Goal: Information Seeking & Learning: Learn about a topic

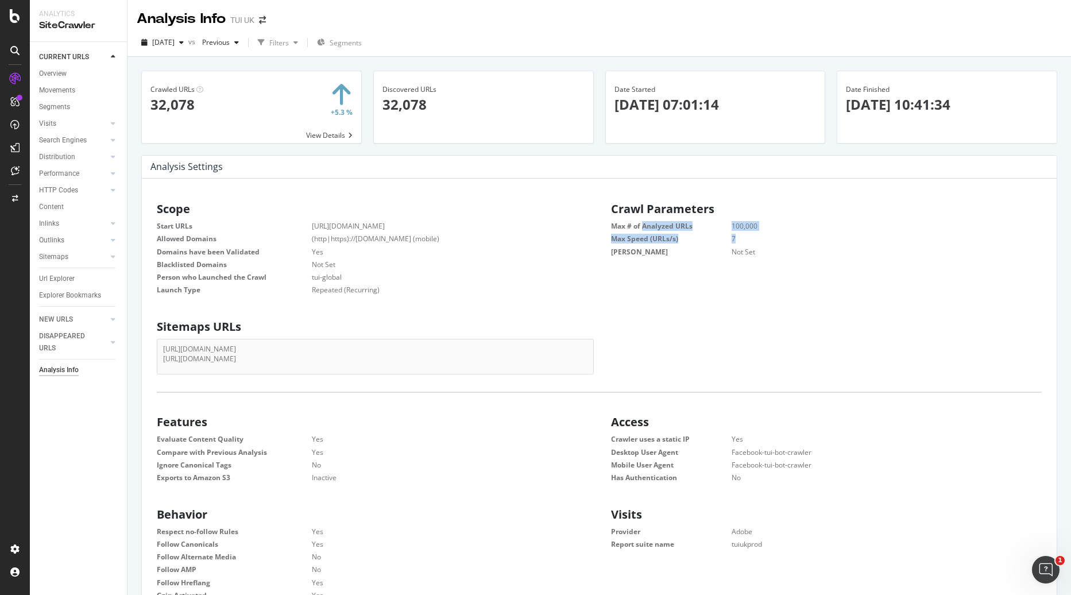
drag, startPoint x: 636, startPoint y: 225, endPoint x: 751, endPoint y: 243, distance: 116.3
click at [751, 243] on dl "Max # of Analyzed URLs 100,000 Max Speed (URLs/s) 7 Max Depth Not Set" at bounding box center [826, 238] width 431 height 35
drag, startPoint x: 752, startPoint y: 243, endPoint x: 753, endPoint y: 250, distance: 7.0
click at [753, 250] on dd "Not Set" at bounding box center [872, 252] width 339 height 10
drag, startPoint x: 597, startPoint y: 227, endPoint x: 741, endPoint y: 230, distance: 144.7
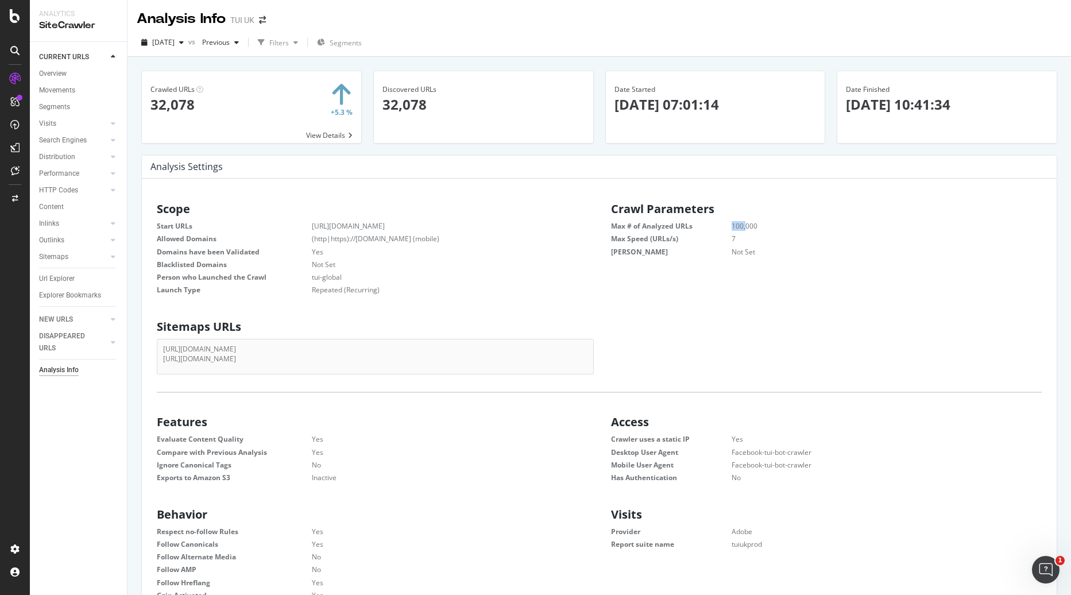
click at [741, 230] on div "Crawl Parameters Max # of Analyzed URLs 100,000 Max Speed (URLs/s) 7 Max Depth …" at bounding box center [826, 228] width 454 height 62
click at [741, 230] on dd "100,000" at bounding box center [872, 226] width 339 height 10
drag, startPoint x: 603, startPoint y: 226, endPoint x: 761, endPoint y: 228, distance: 157.3
click at [761, 228] on div "Crawl Parameters Max # of Analyzed URLs 100,000 Max Speed (URLs/s) 7 Max Depth …" at bounding box center [826, 228] width 454 height 62
click at [761, 228] on dd "100,000" at bounding box center [872, 226] width 339 height 10
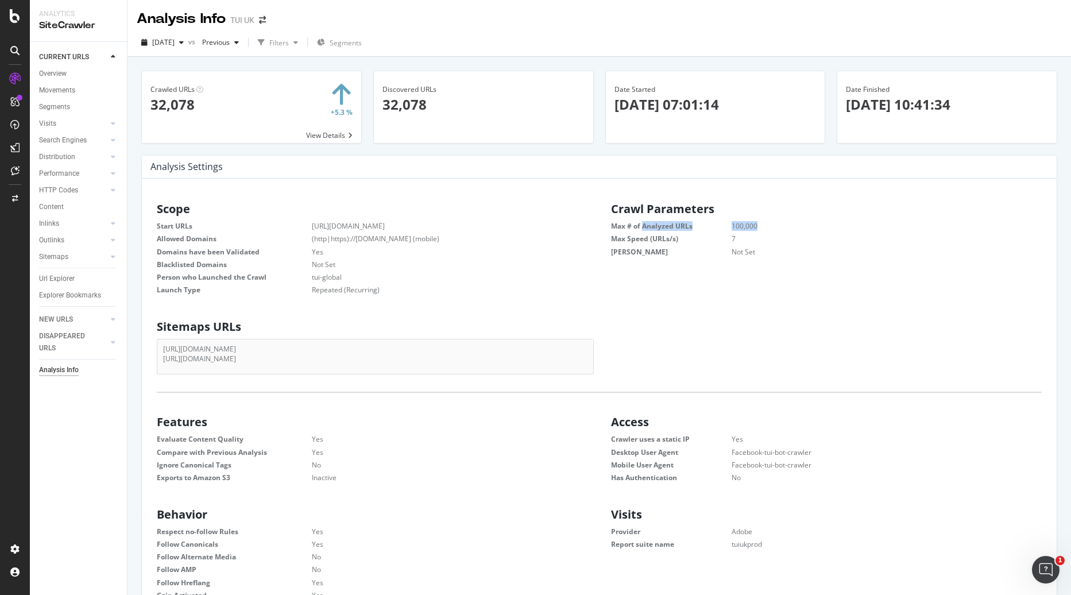
drag, startPoint x: 695, startPoint y: 227, endPoint x: 609, endPoint y: 227, distance: 86.7
click at [611, 227] on dl "Max # of Analyzed URLs 100,000 Max Speed (URLs/s) 7 Max Depth Not Set" at bounding box center [826, 238] width 431 height 35
click at [611, 227] on dt "Max # of Analyzed URLs" at bounding box center [671, 226] width 121 height 10
click at [175, 38] on span "[DATE]" at bounding box center [163, 42] width 22 height 10
click at [381, 22] on div "Analysis Info TUI [GEOGRAPHIC_DATA]" at bounding box center [598, 14] width 943 height 29
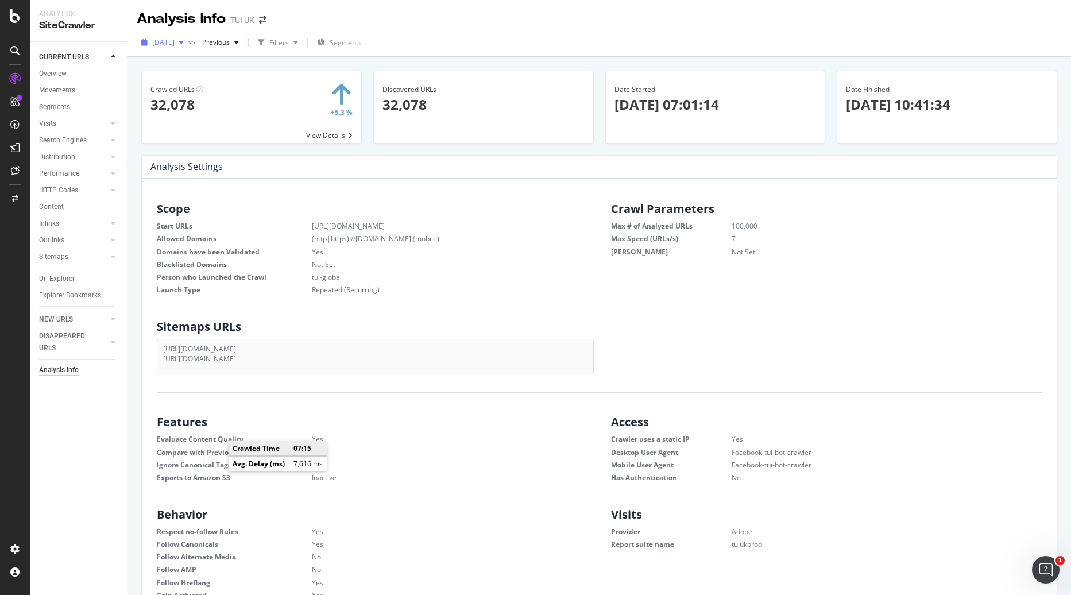
click at [188, 48] on div "[DATE]" at bounding box center [163, 42] width 52 height 17
click at [609, 292] on div "Scope Start URLs [URL][DOMAIN_NAME] Allowed Domains (http|https)://[DOMAIN_NAME…" at bounding box center [599, 247] width 908 height 100
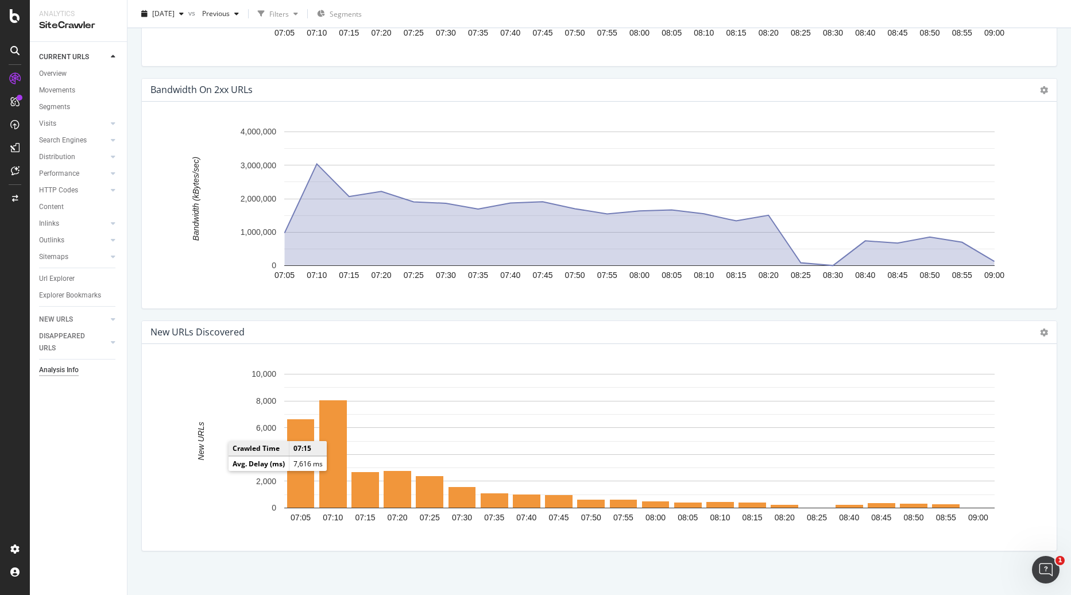
scroll to position [1580, 0]
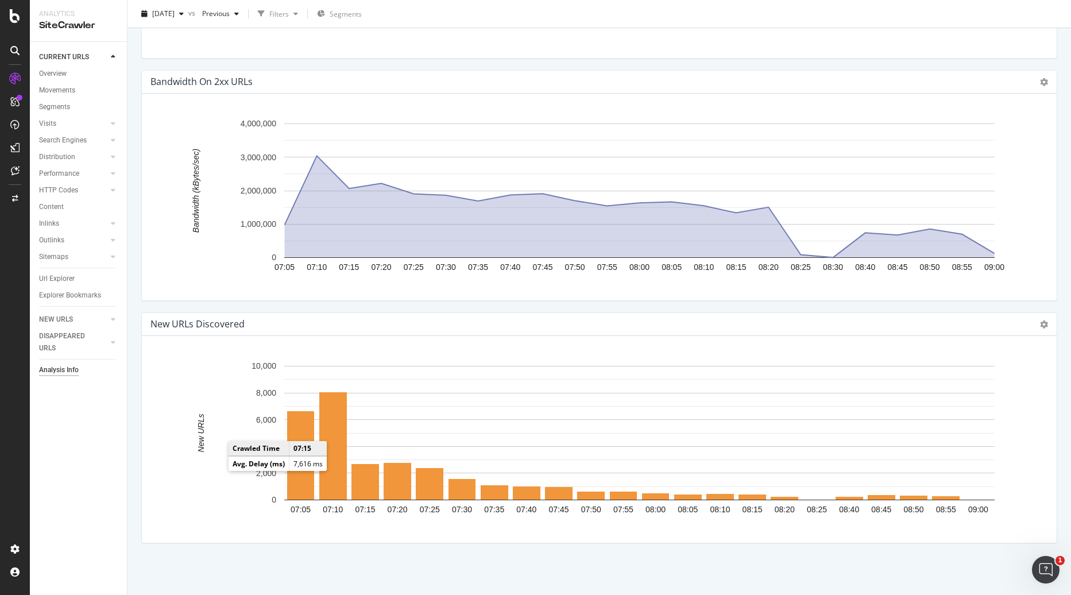
click at [201, 481] on icon "A chart." at bounding box center [202, 433] width 8 height 134
click at [237, 435] on rect "A chart." at bounding box center [595, 443] width 888 height 179
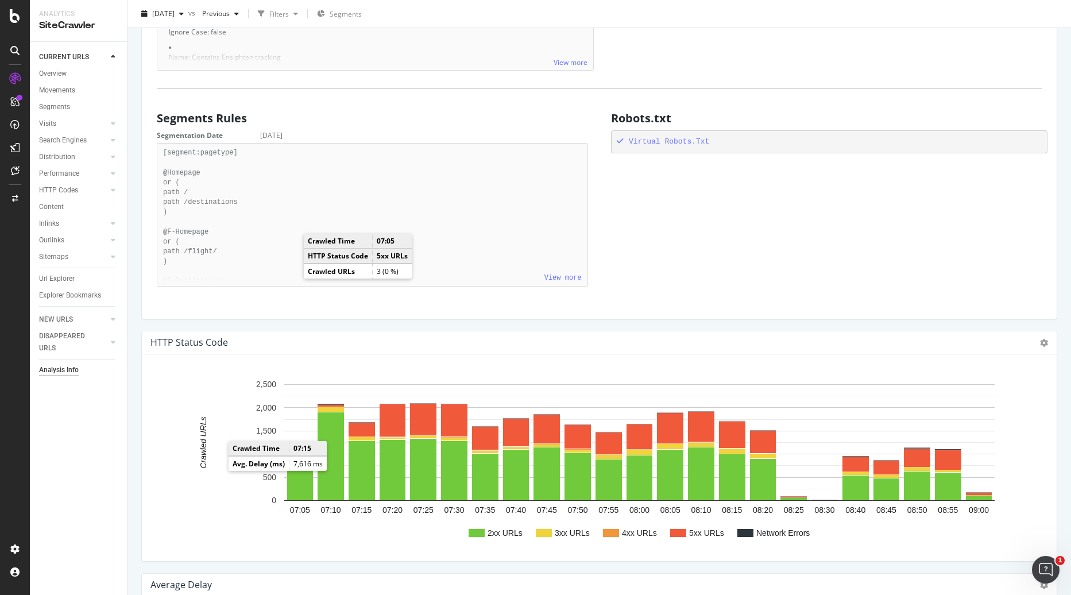
scroll to position [834, 0]
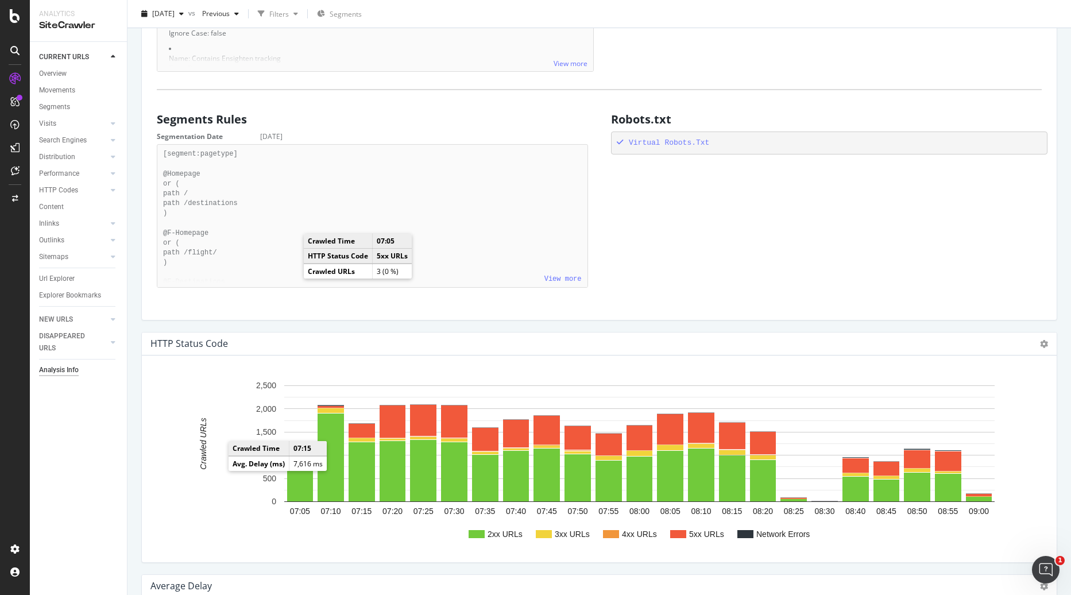
click at [659, 181] on div "Segments Rules Segmentation Date [DATE] View more [segment:pagetype] @Homepage …" at bounding box center [599, 200] width 908 height 186
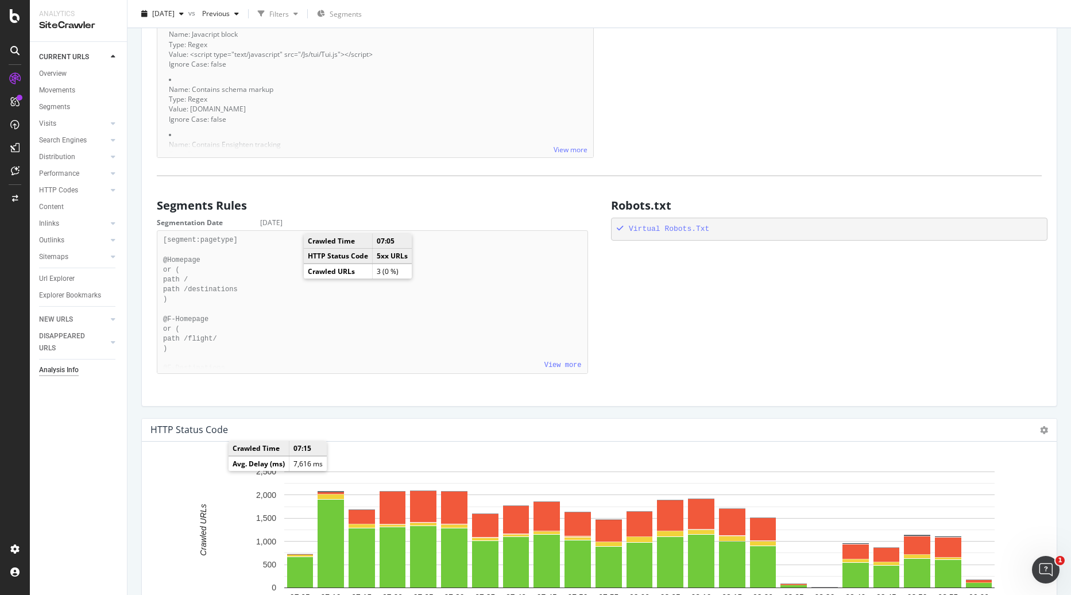
scroll to position [719, 0]
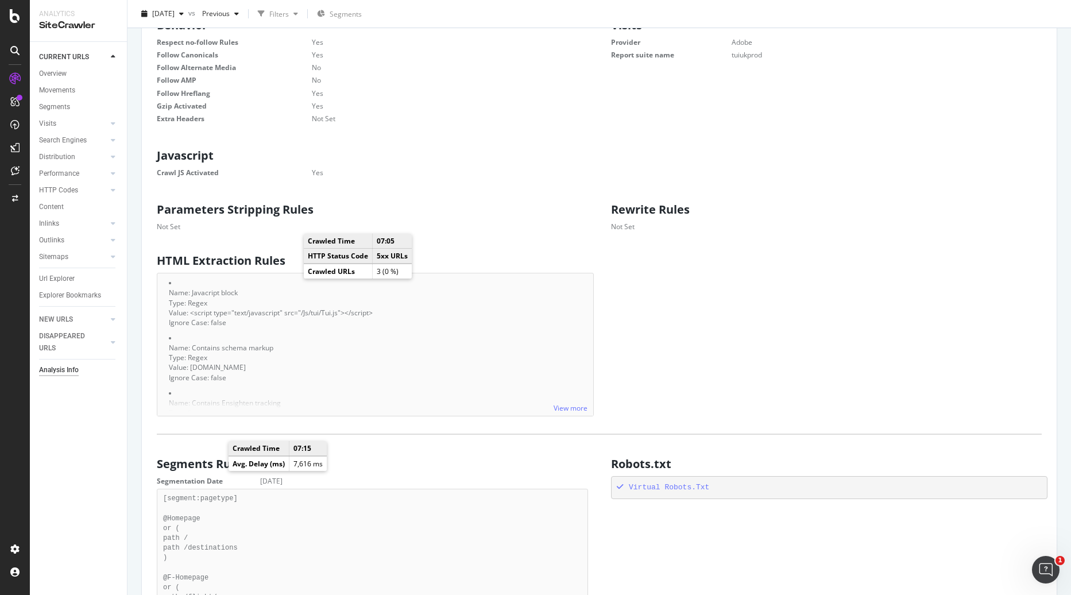
click at [674, 251] on div "HTML Extraction Rules View more Name: Javacript block Type: Regex Value: <scrip…" at bounding box center [599, 333] width 908 height 168
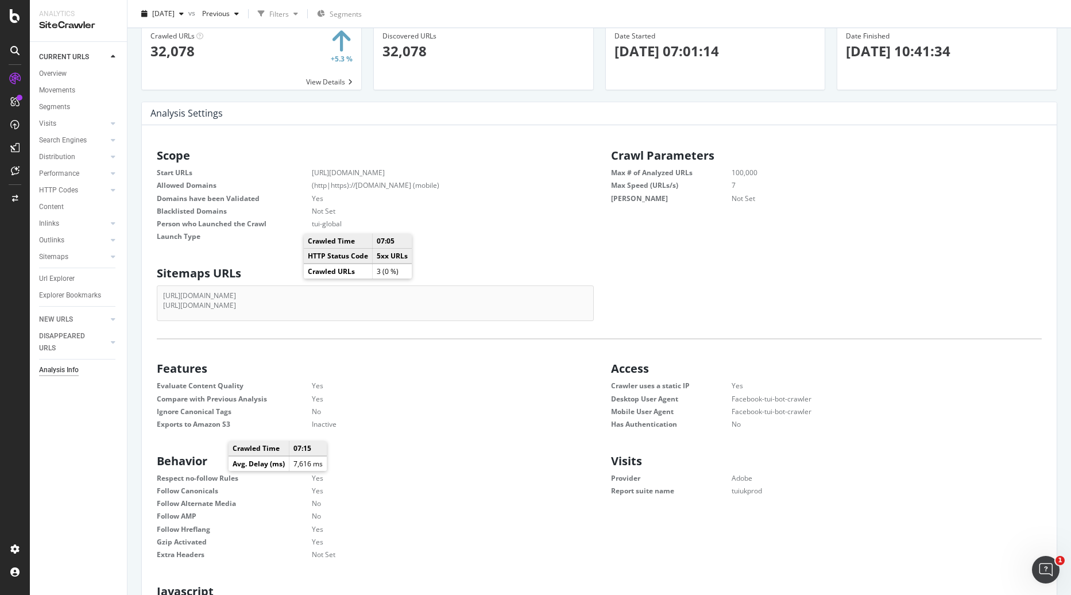
scroll to position [115, 0]
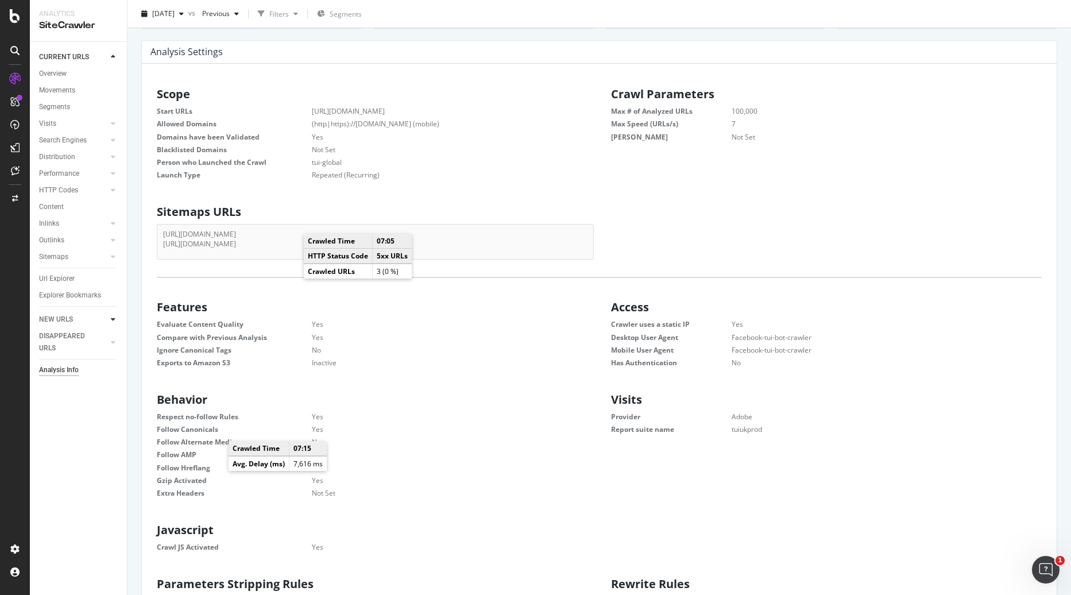
click at [112, 321] on icon at bounding box center [113, 319] width 5 height 7
click at [56, 90] on div "Overview" at bounding box center [53, 90] width 28 height 12
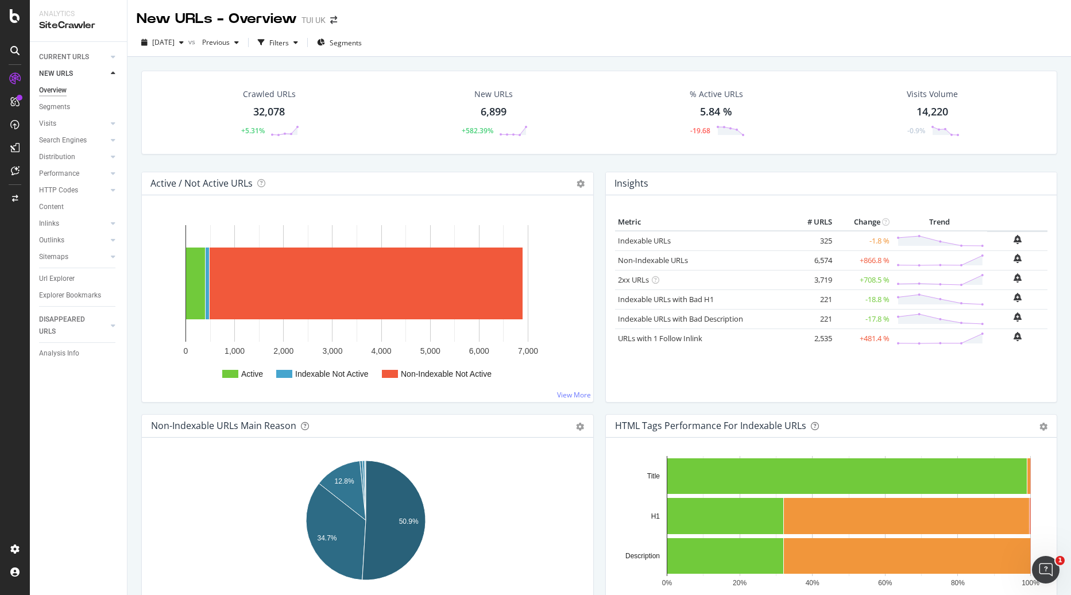
click at [367, 118] on div "Crawled URLs 32,078 +5.31%" at bounding box center [269, 113] width 220 height 60
click at [289, 38] on div "Filters" at bounding box center [279, 43] width 20 height 10
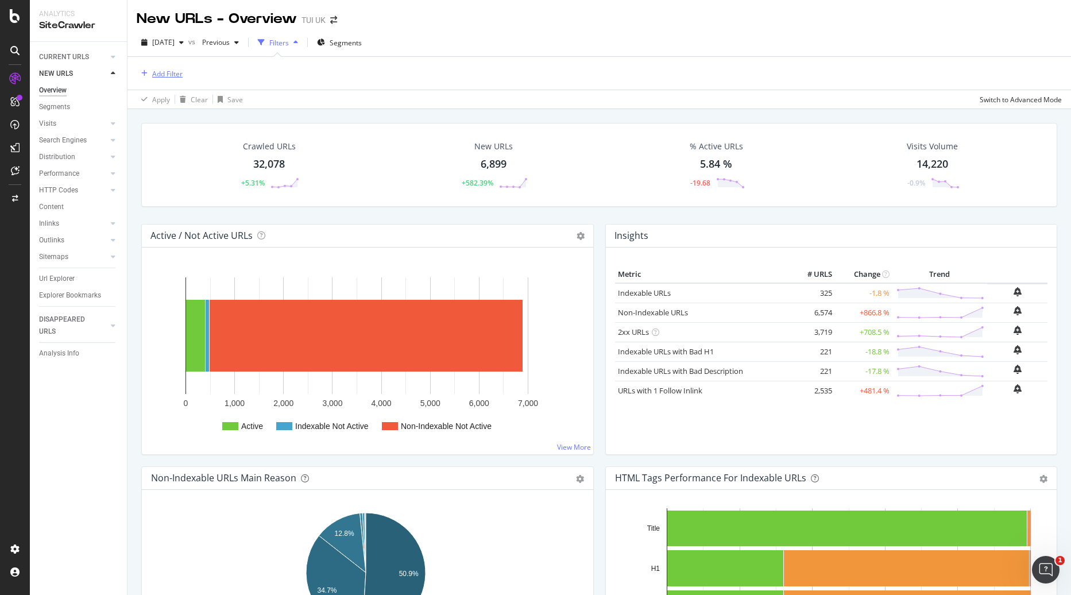
click at [164, 71] on div "Add Filter" at bounding box center [167, 74] width 30 height 10
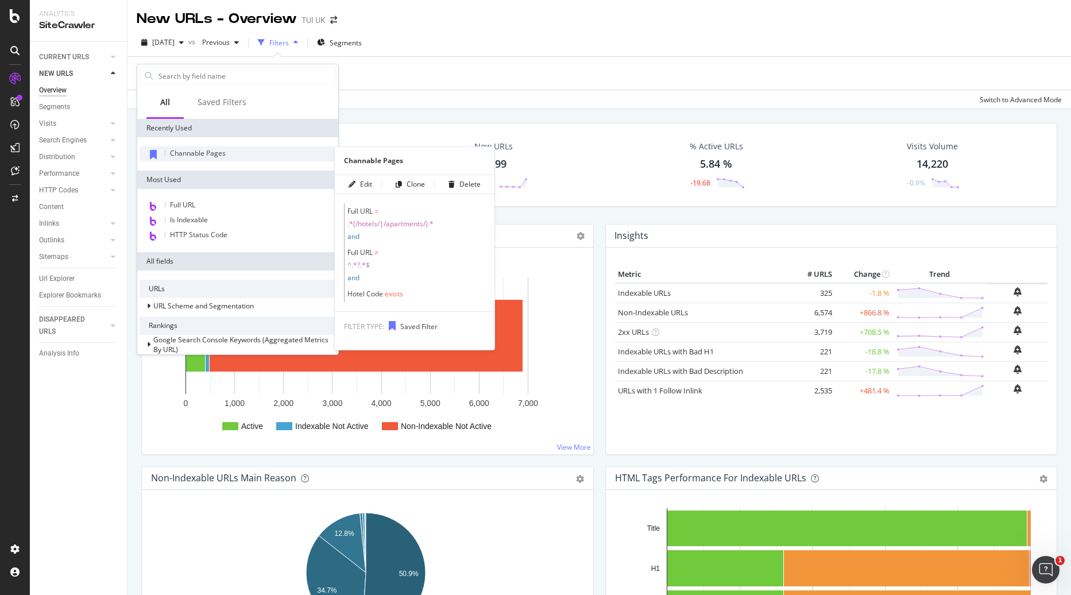
click at [204, 153] on span "Channable Pages" at bounding box center [198, 153] width 56 height 10
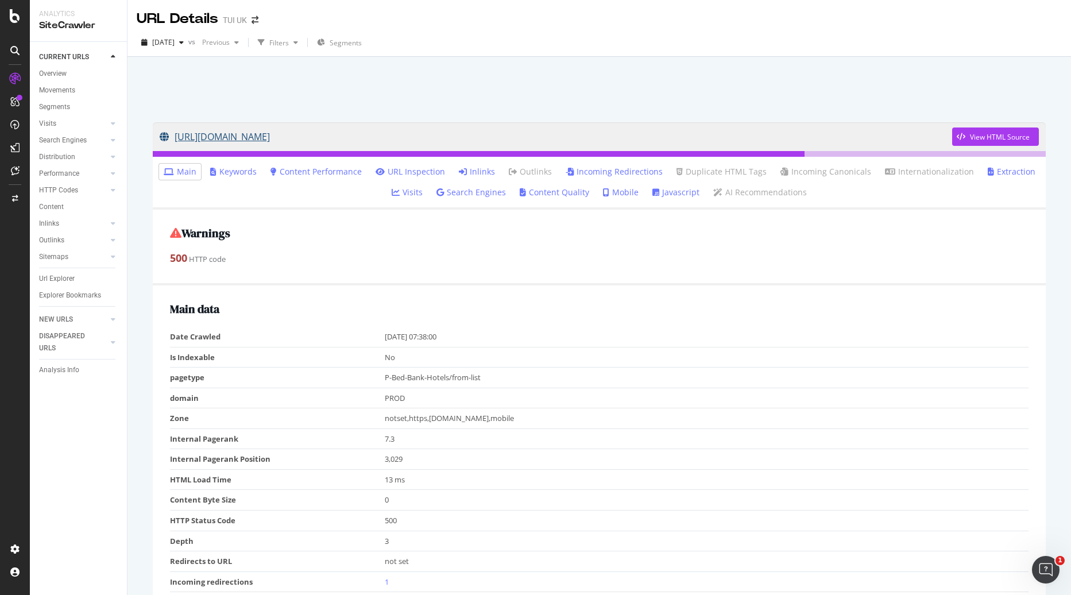
click at [395, 136] on link "[URL][DOMAIN_NAME]" at bounding box center [556, 136] width 792 height 29
